Goal: Task Accomplishment & Management: Use online tool/utility

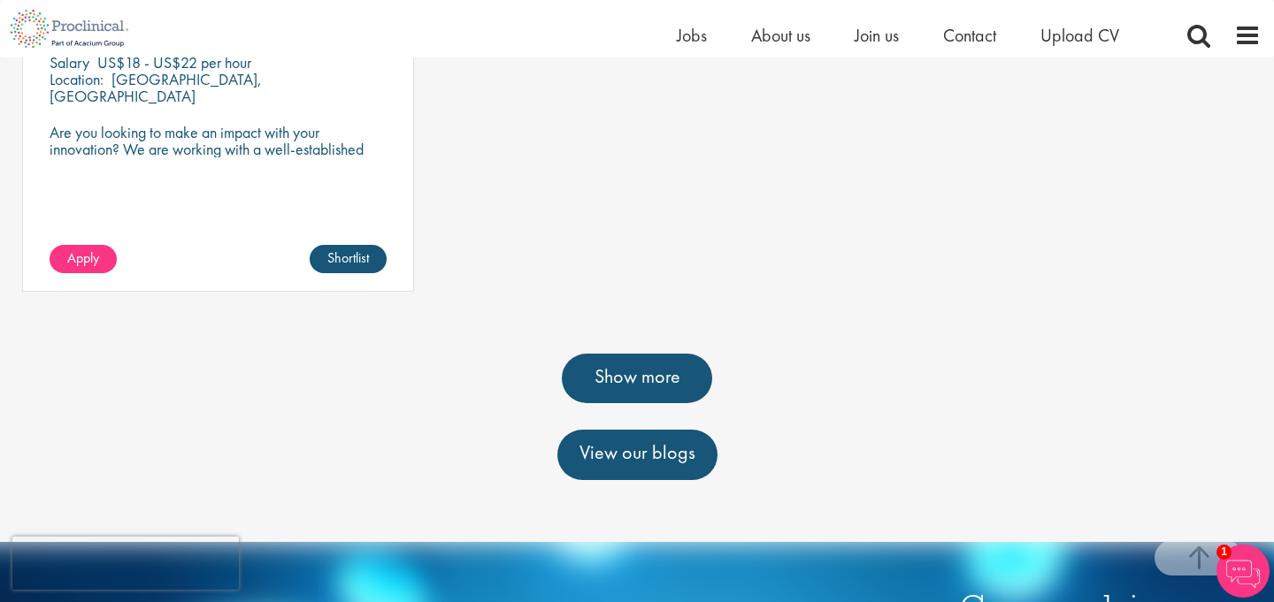
scroll to position [1253, 0]
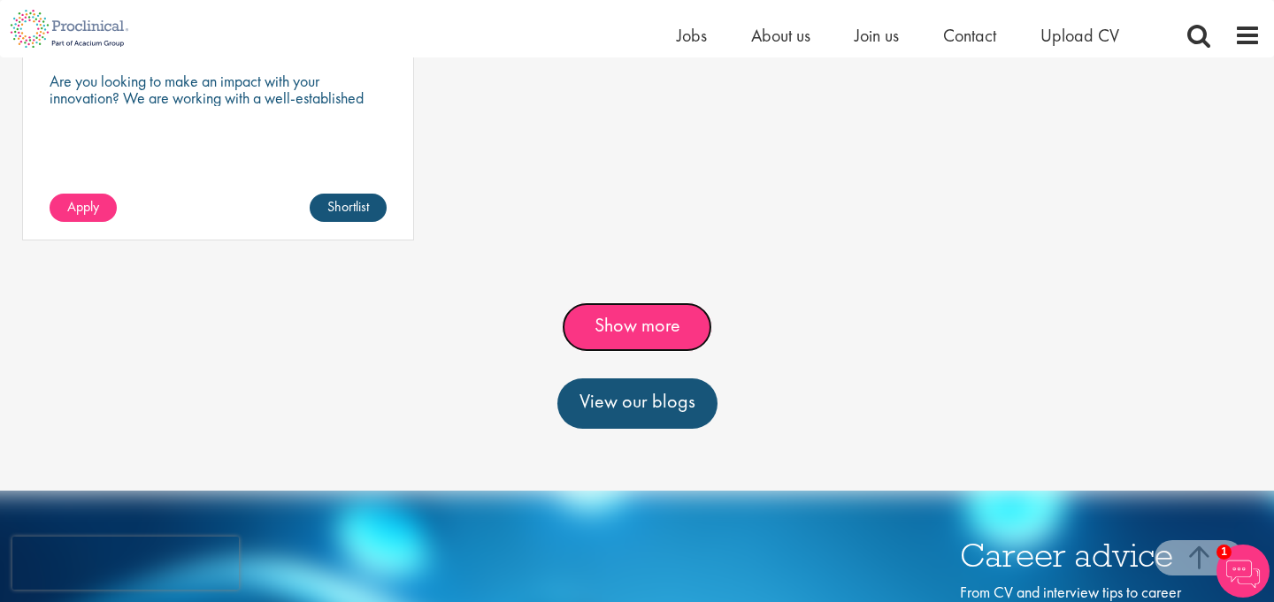
click at [613, 302] on link "Show more" at bounding box center [637, 327] width 150 height 50
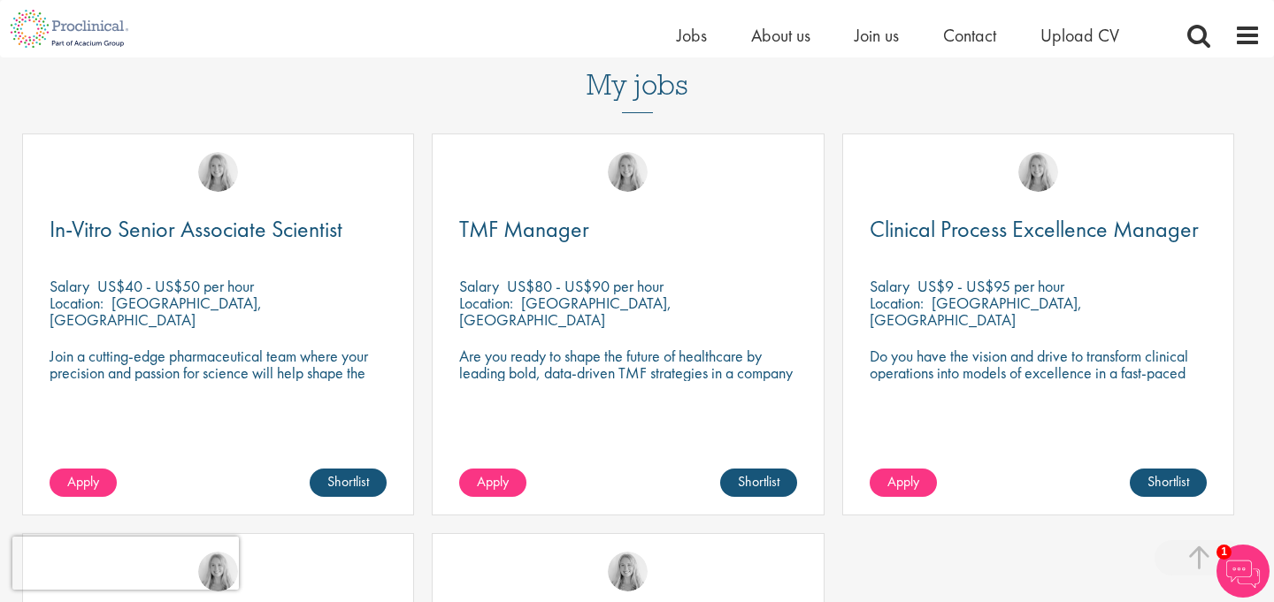
scroll to position [619, 0]
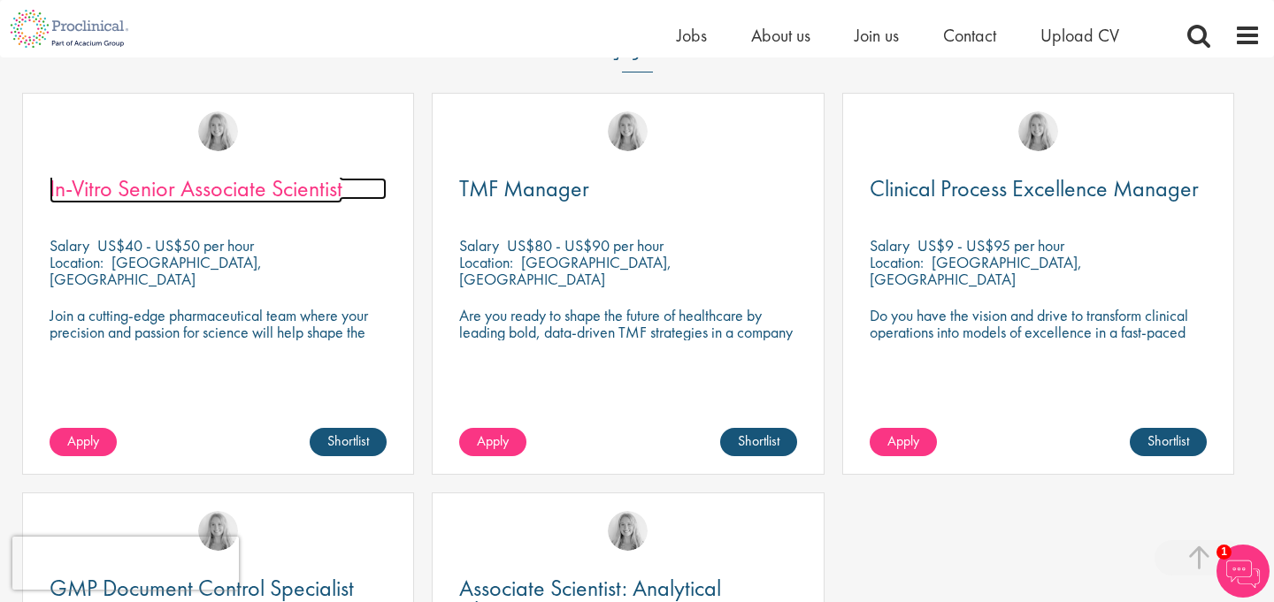
click at [240, 173] on span "In-Vitro Senior Associate Scientist" at bounding box center [196, 188] width 293 height 30
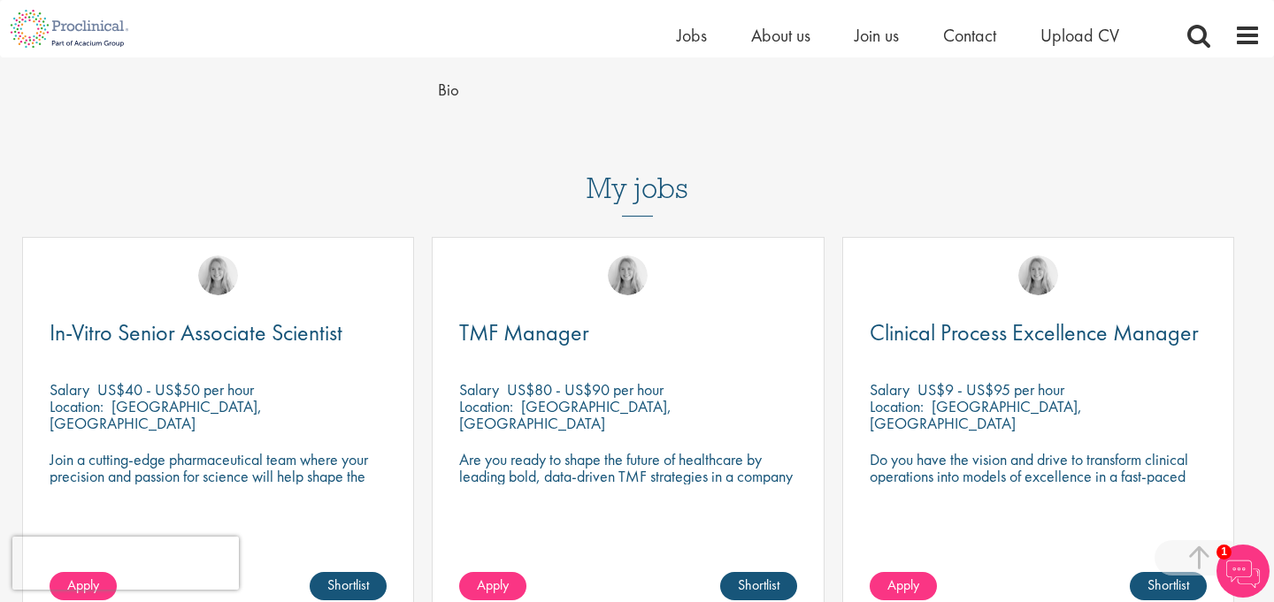
scroll to position [471, 0]
